Goal: Check status: Check status

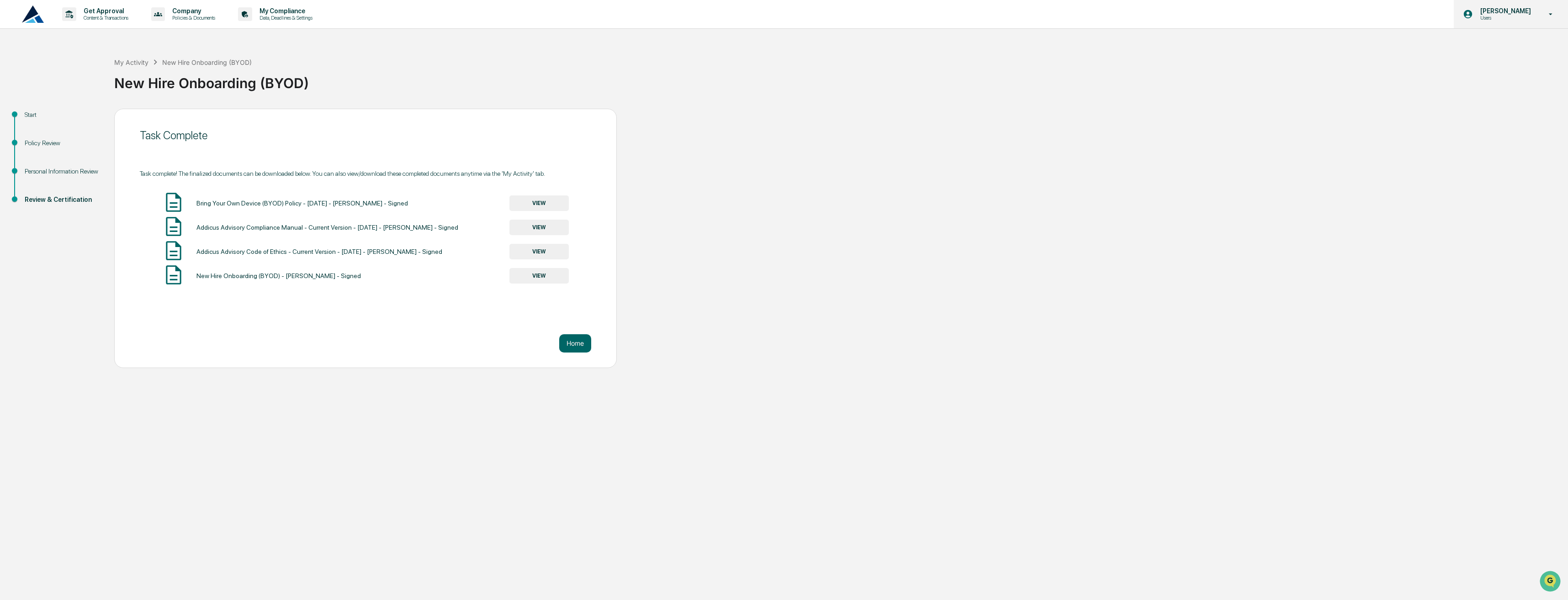
click at [1531, 9] on p "[PERSON_NAME]" at bounding box center [1504, 11] width 62 height 7
click at [1386, 62] on div at bounding box center [784, 300] width 1568 height 600
click at [140, 57] on div "My Activity New Hire Onboarding (BYOD)" at bounding box center [182, 62] width 138 height 10
click at [142, 63] on div "My Activity" at bounding box center [131, 62] width 34 height 8
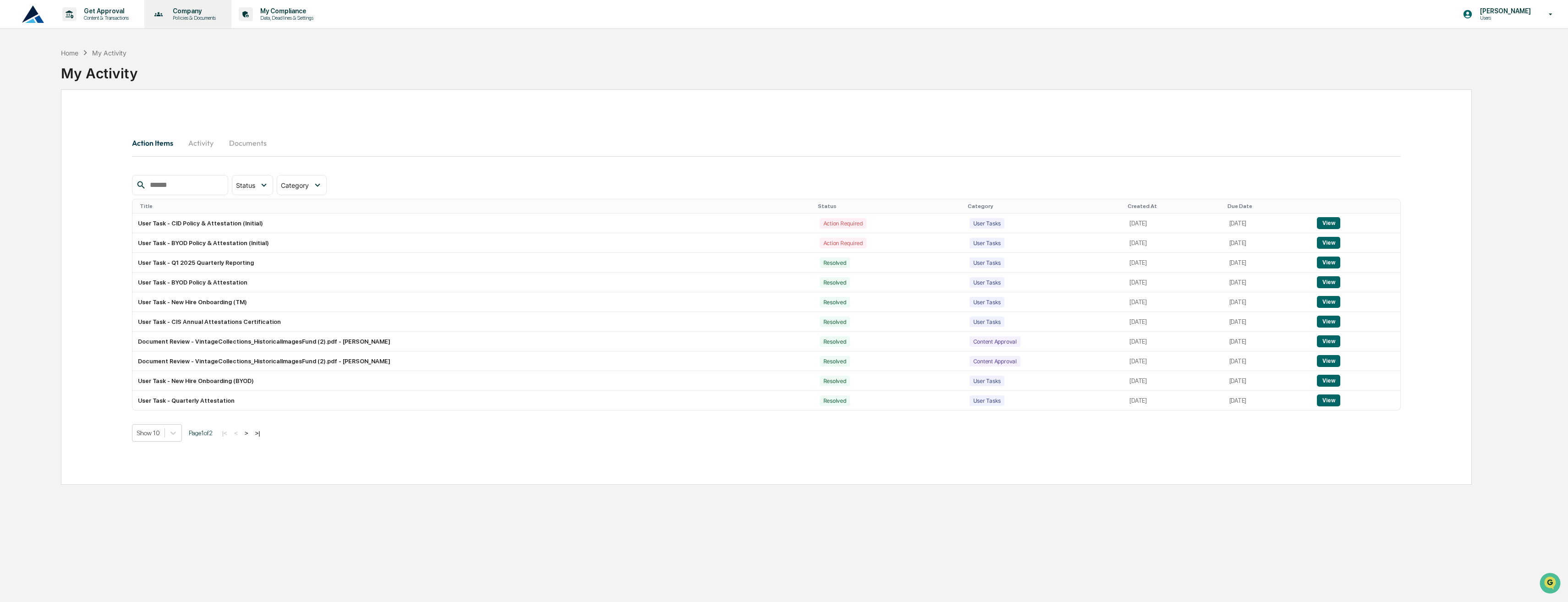
click at [211, 8] on p "Company" at bounding box center [193, 11] width 55 height 7
click at [127, 15] on div at bounding box center [786, 301] width 1573 height 602
click at [120, 15] on p "Content & Transactions" at bounding box center [105, 18] width 57 height 7
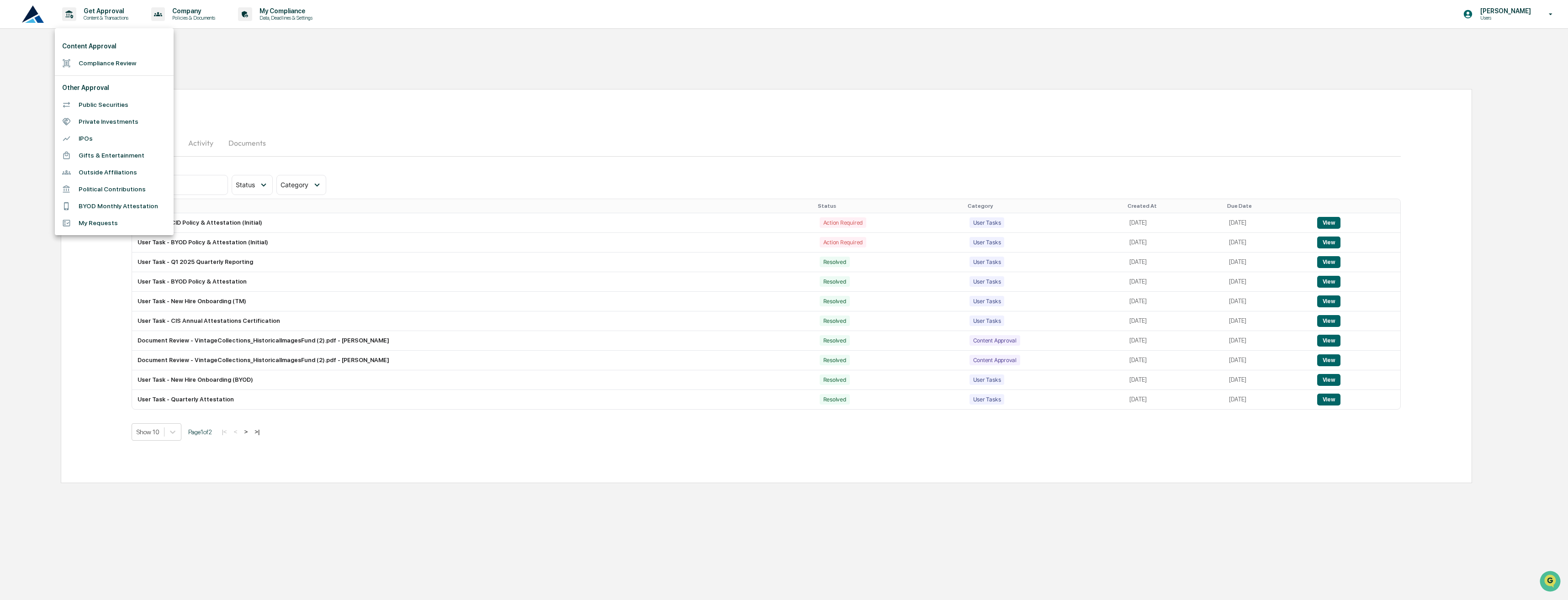
click at [233, 68] on div at bounding box center [784, 300] width 1568 height 600
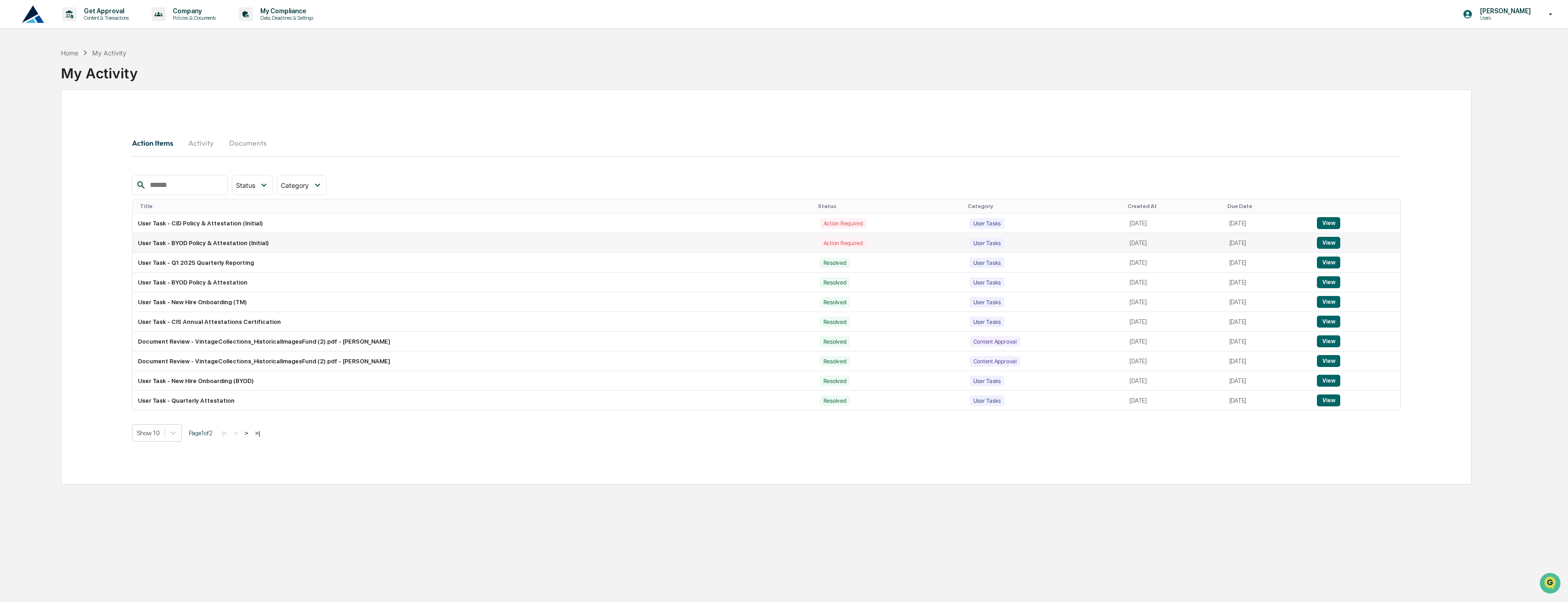
click at [227, 243] on td "User Task - BYOD Policy & Attestation (Initial)" at bounding box center [473, 243] width 682 height 20
click at [1503, 3] on div "[PERSON_NAME] Users" at bounding box center [1511, 14] width 114 height 28
click at [1236, 96] on div at bounding box center [786, 301] width 1573 height 602
